Goal: Check status: Check status

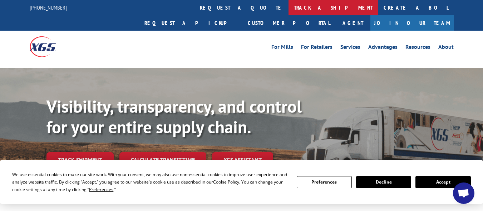
click at [288, 11] on link "track a shipment" at bounding box center [333, 7] width 90 height 15
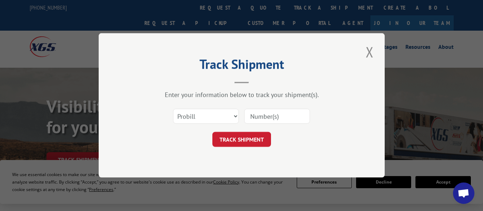
click at [271, 117] on input at bounding box center [277, 116] width 66 height 15
paste input "5526465"
type input "5526465"
click at [247, 143] on button "TRACK SHIPMENT" at bounding box center [241, 140] width 59 height 15
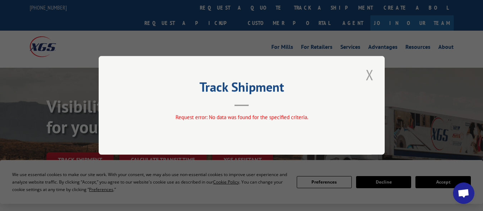
click at [371, 77] on button "Close modal" at bounding box center [369, 75] width 12 height 20
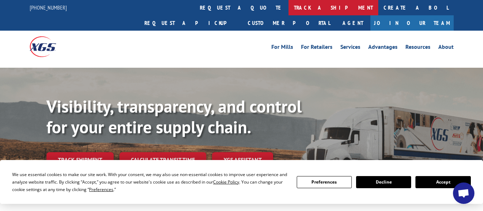
click at [288, 10] on link "track a shipment" at bounding box center [333, 7] width 90 height 15
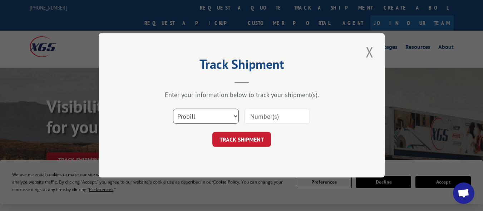
click at [226, 113] on select "Select category... Probill BOL PO" at bounding box center [206, 116] width 66 height 15
select select "bol"
click at [173, 109] on select "Select category... Probill BOL PO" at bounding box center [206, 116] width 66 height 15
click at [270, 116] on input at bounding box center [277, 116] width 66 height 15
paste input "5526465"
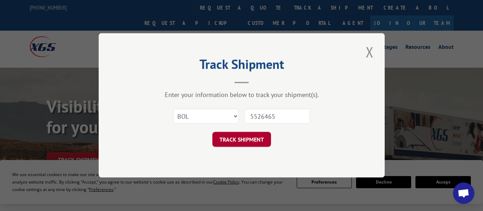
type input "5526465"
click at [250, 139] on button "TRACK SHIPMENT" at bounding box center [241, 140] width 59 height 15
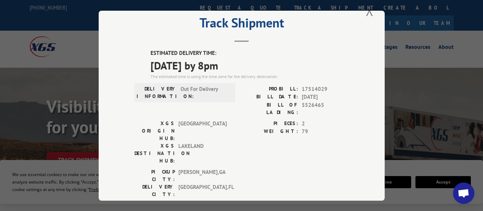
scroll to position [18, 0]
